Goal: Task Accomplishment & Management: Use online tool/utility

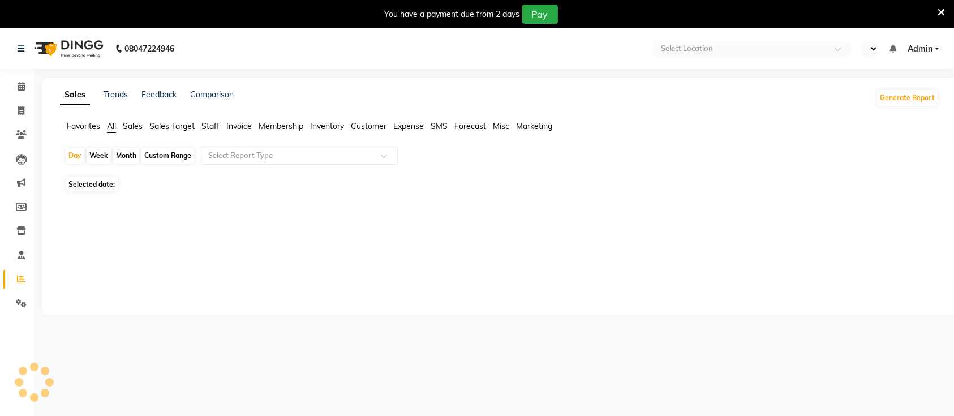
select select "en"
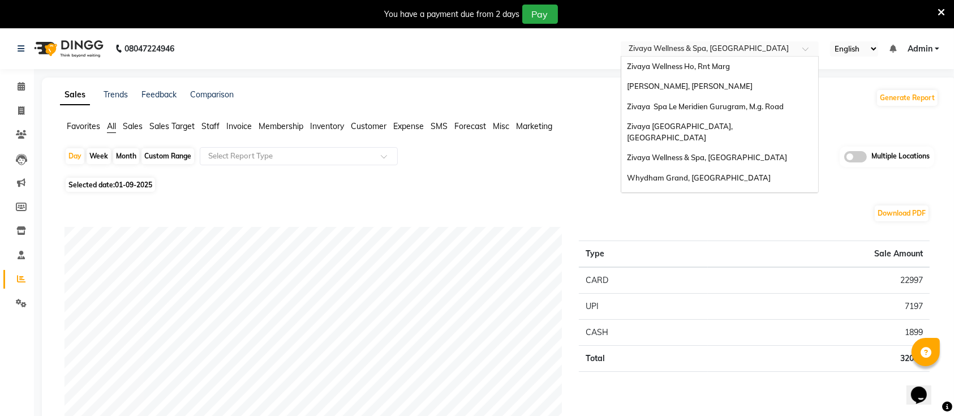
scroll to position [177, 0]
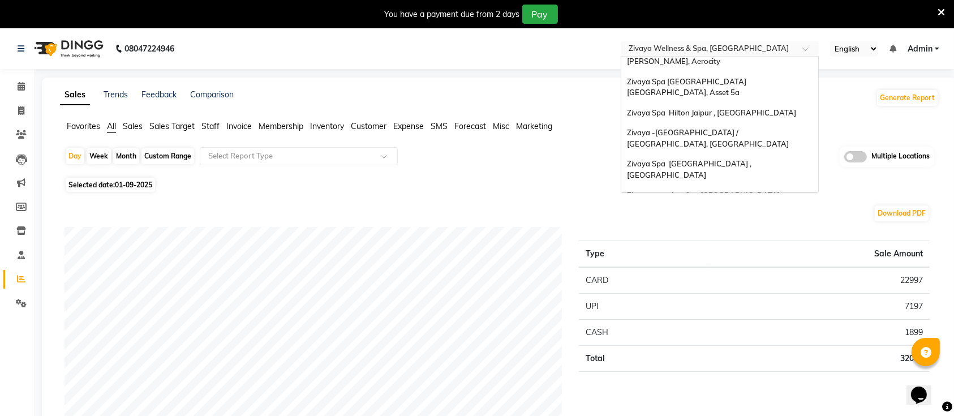
click at [734, 49] on input "text" at bounding box center [709, 49] width 164 height 11
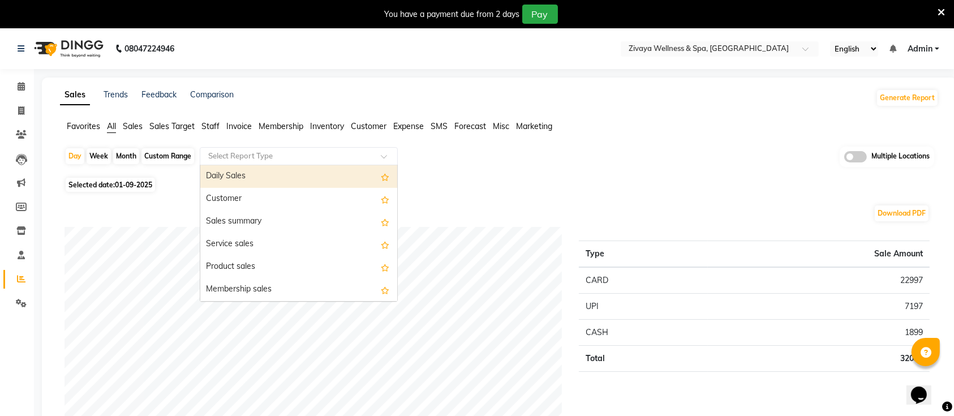
click at [279, 157] on input "text" at bounding box center [287, 156] width 163 height 11
type input "CEN"
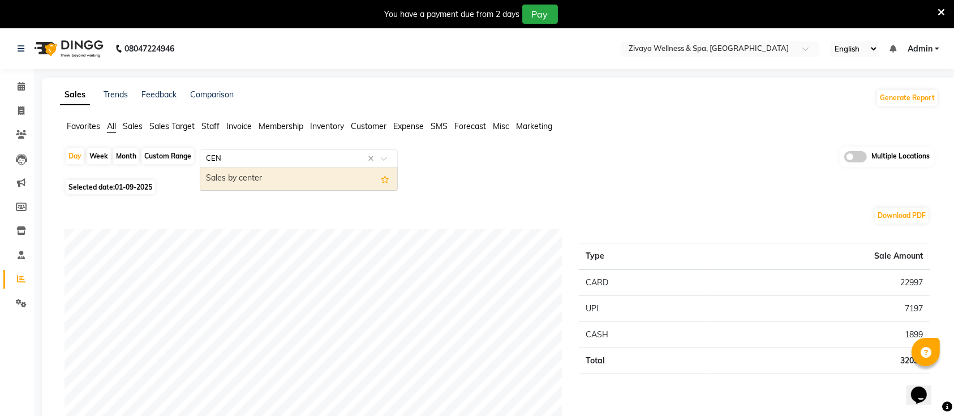
click at [229, 179] on div "Sales by center" at bounding box center [298, 179] width 197 height 23
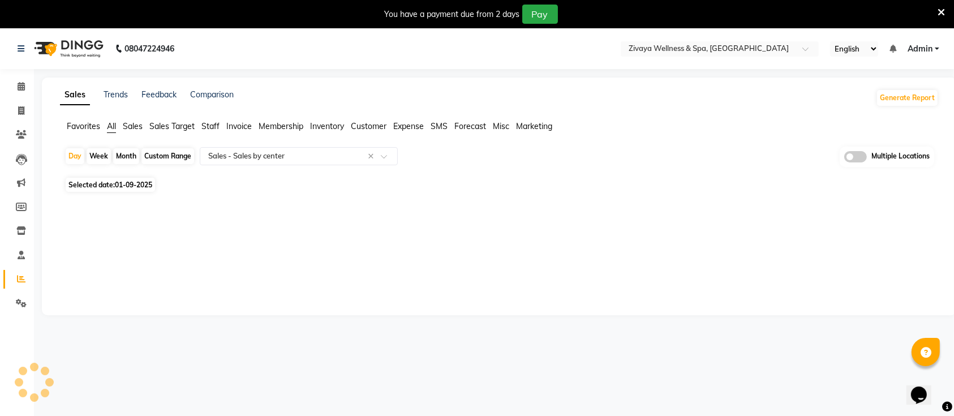
click at [940, 14] on icon at bounding box center [941, 12] width 7 height 10
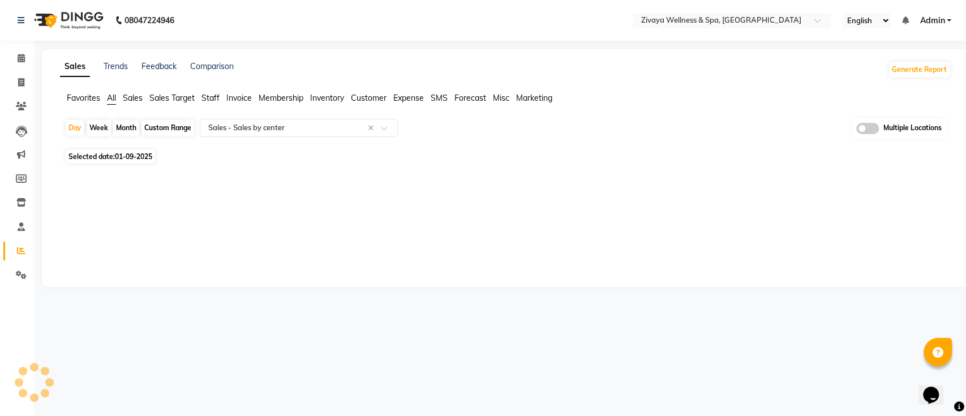
select select "full_report"
select select "csv"
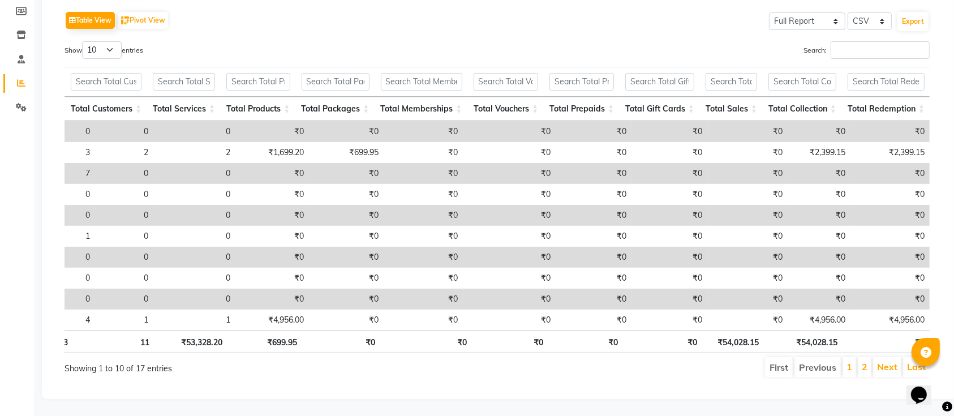
scroll to position [0, 0]
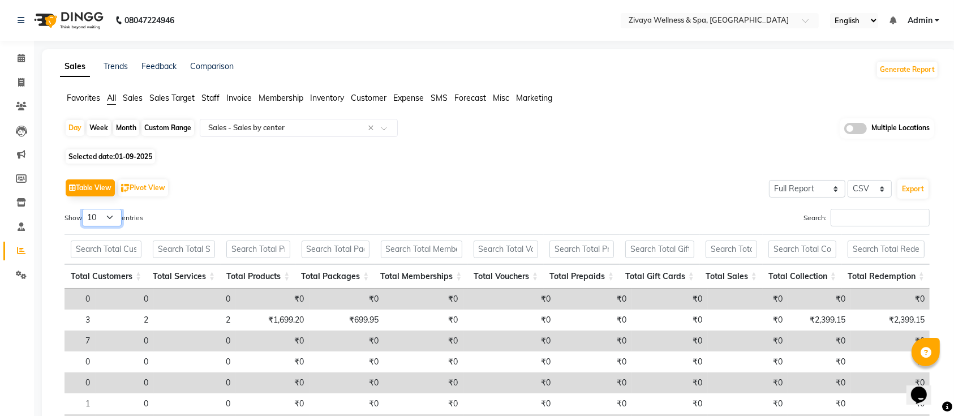
click at [108, 216] on select "10 25 50 100" at bounding box center [102, 218] width 40 height 18
select select "25"
click at [84, 209] on select "10 25 50 100" at bounding box center [102, 218] width 40 height 18
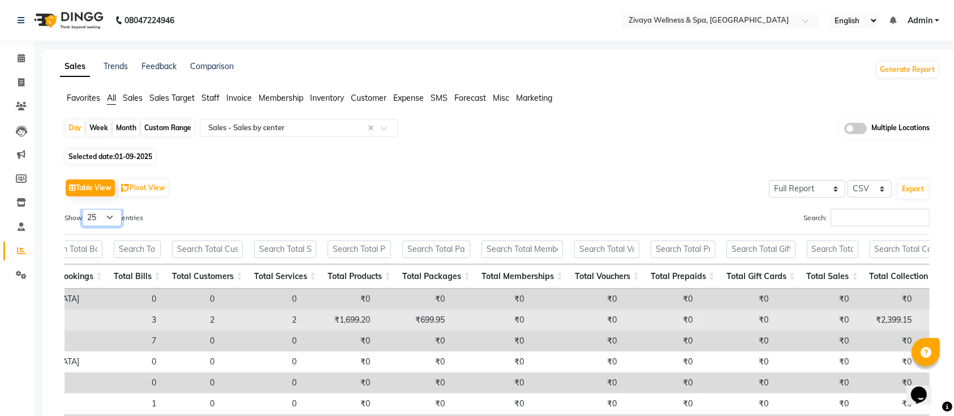
scroll to position [0, 307]
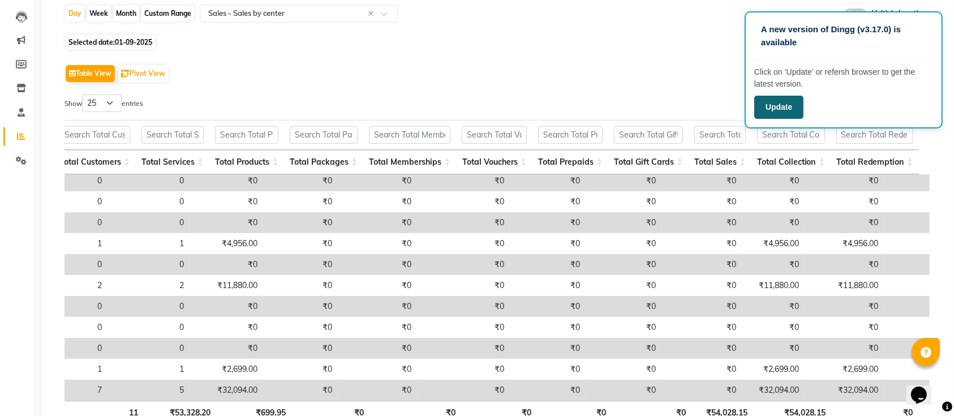
click at [790, 96] on button "Update" at bounding box center [779, 107] width 49 height 23
